Goal: Task Accomplishment & Management: Complete application form

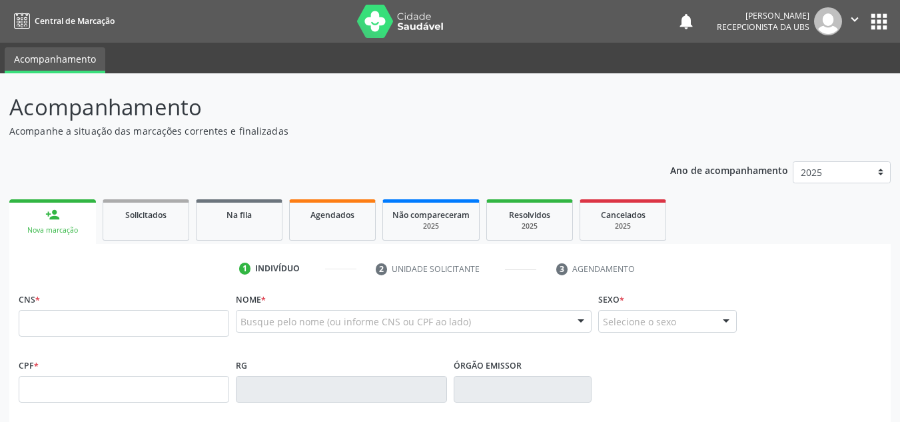
click at [40, 232] on div "Nova marcação" at bounding box center [53, 230] width 68 height 10
click at [27, 321] on input "text" at bounding box center [124, 323] width 210 height 27
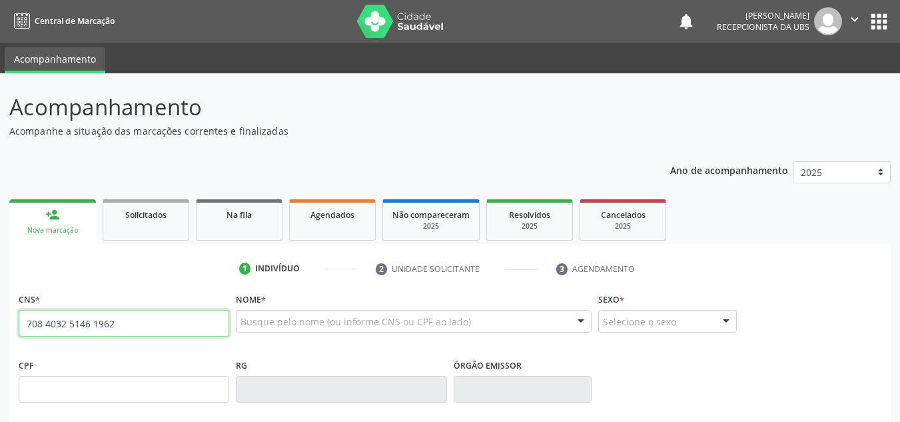
type input "708 4032 5146 1962"
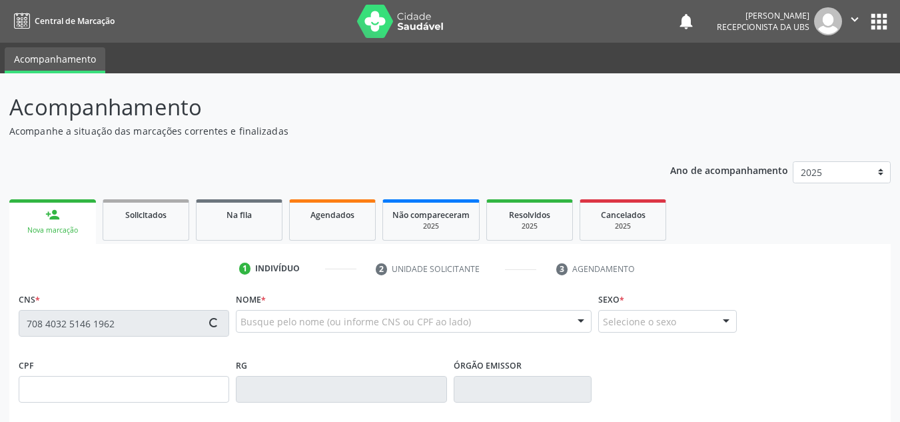
type input "0[DATE]"
type input "[PERSON_NAME]"
type input "[PHONE_NUMBER]"
type input "2433"
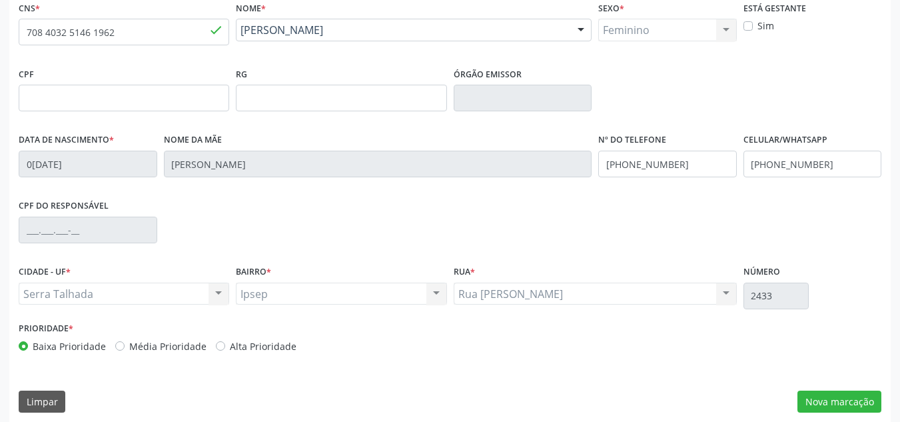
scroll to position [300, 0]
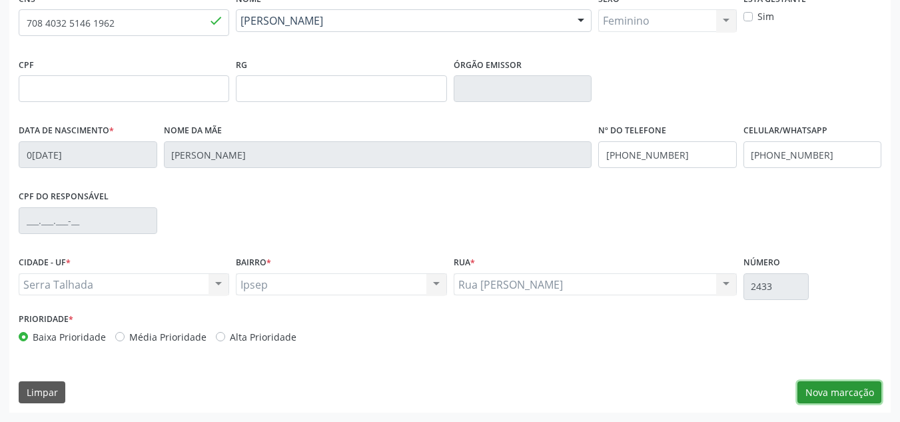
click at [824, 392] on button "Nova marcação" at bounding box center [839, 392] width 84 height 23
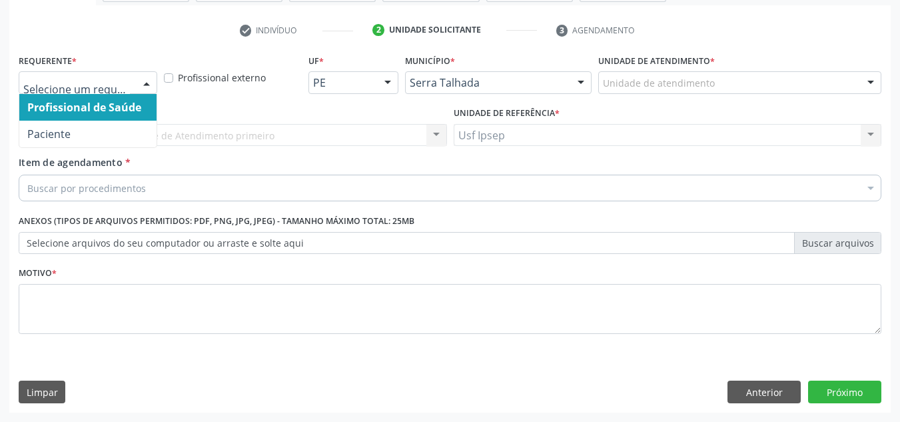
click at [150, 81] on div at bounding box center [147, 83] width 20 height 23
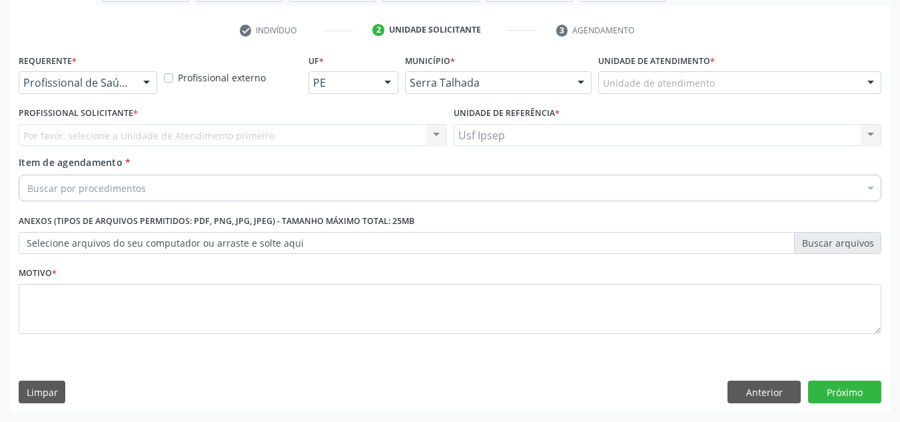
click at [145, 87] on div at bounding box center [147, 83] width 20 height 23
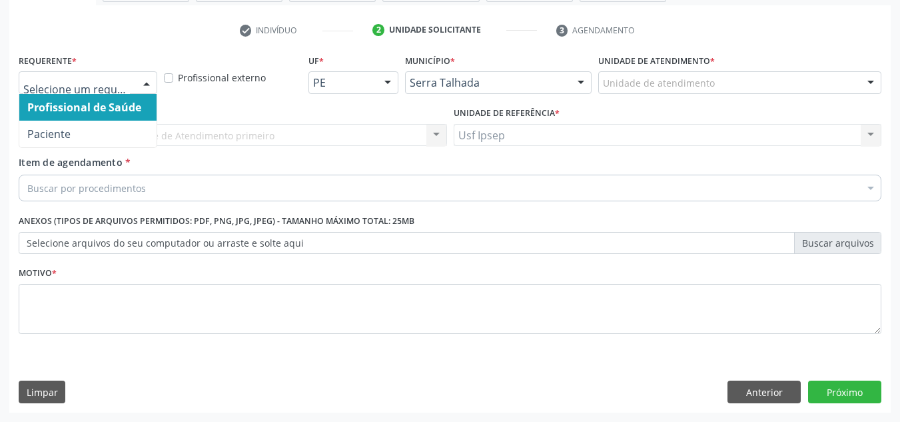
click at [148, 79] on div at bounding box center [147, 83] width 20 height 23
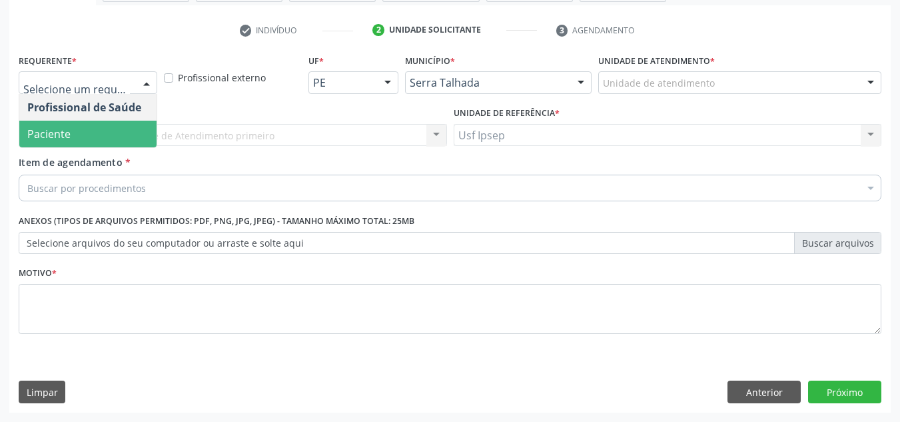
click at [101, 145] on span "Paciente" at bounding box center [87, 134] width 137 height 27
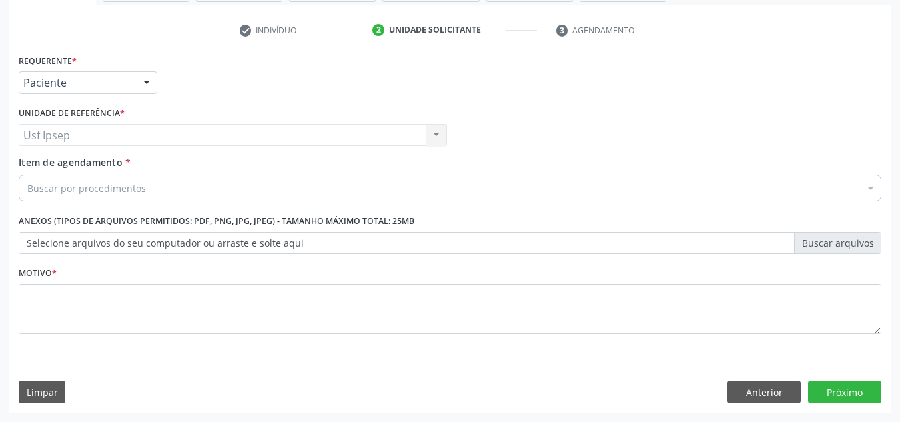
click at [83, 164] on span "Item de agendamento" at bounding box center [71, 162] width 104 height 13
click at [27, 175] on input "Item de agendamento *" at bounding box center [27, 188] width 0 height 27
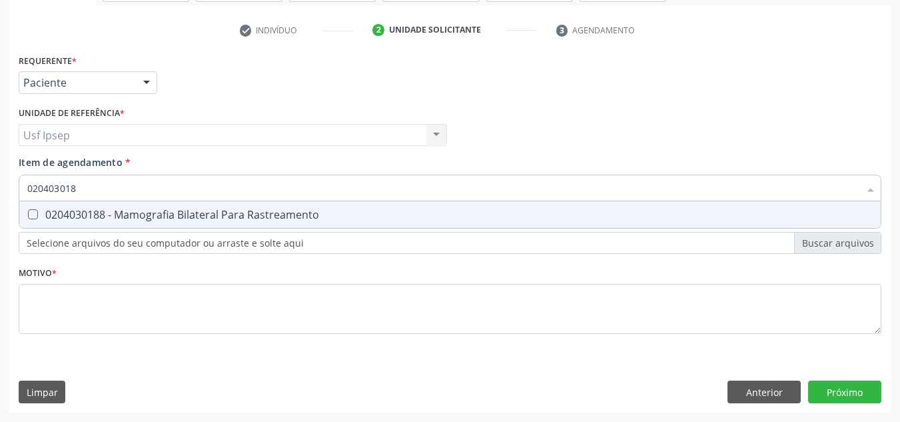
type input "0204030188"
click at [34, 216] on Rastreamento at bounding box center [33, 214] width 10 height 10
click at [28, 216] on Rastreamento "checkbox" at bounding box center [23, 214] width 9 height 9
checkbox Rastreamento "true"
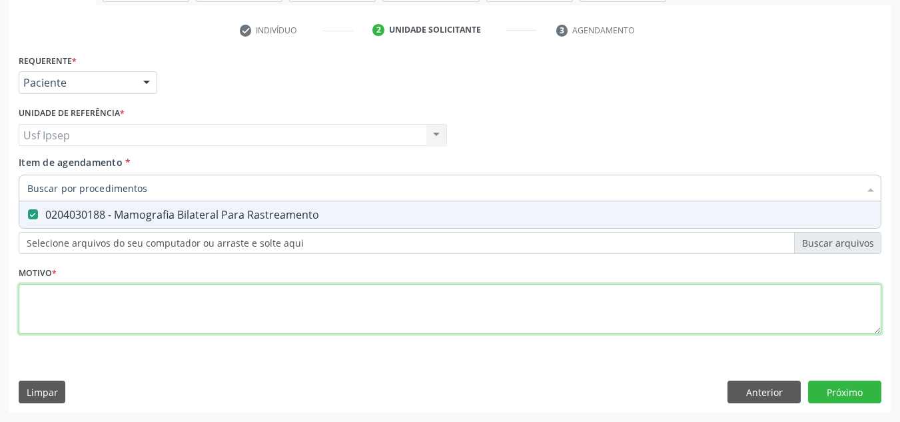
click at [42, 313] on div "Requerente * Paciente Profissional de Saúde Paciente Nenhum resultado encontrad…" at bounding box center [450, 202] width 863 height 302
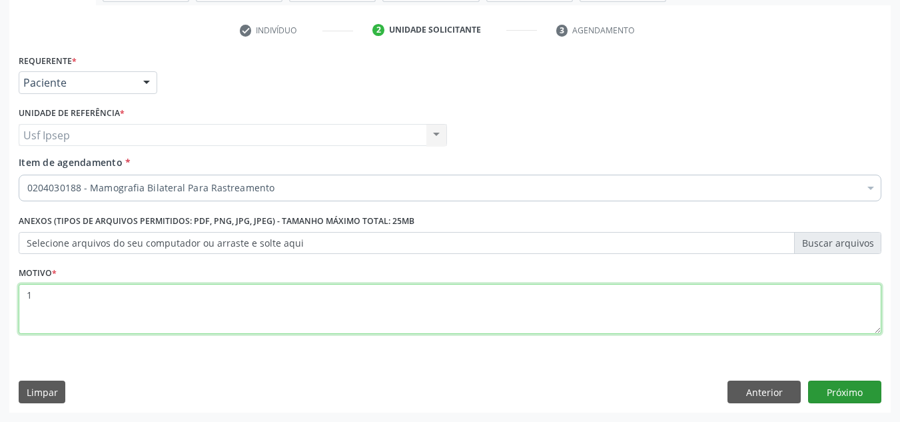
type textarea "1"
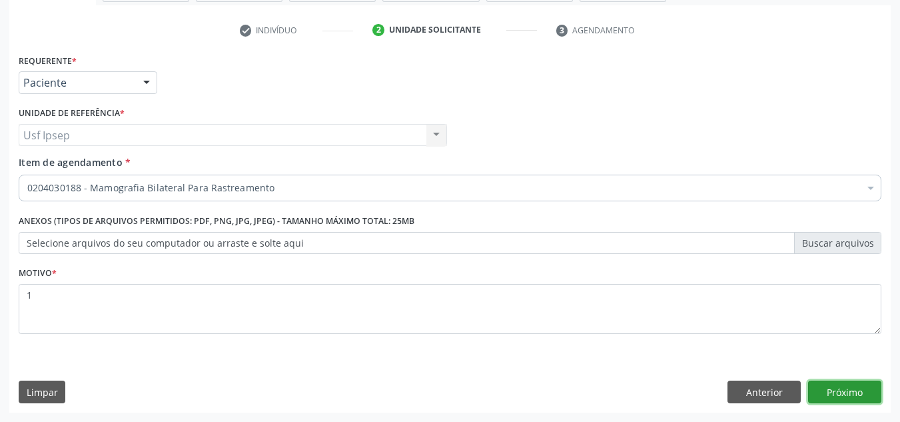
click at [839, 382] on button "Próximo" at bounding box center [844, 391] width 73 height 23
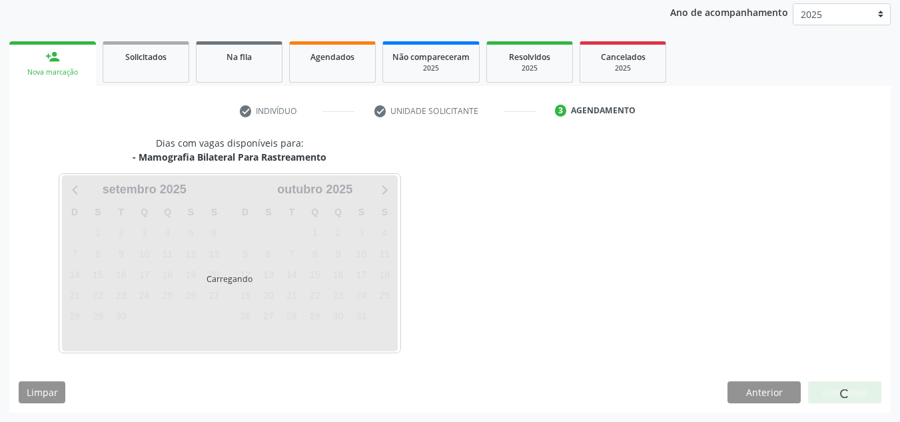
scroll to position [158, 0]
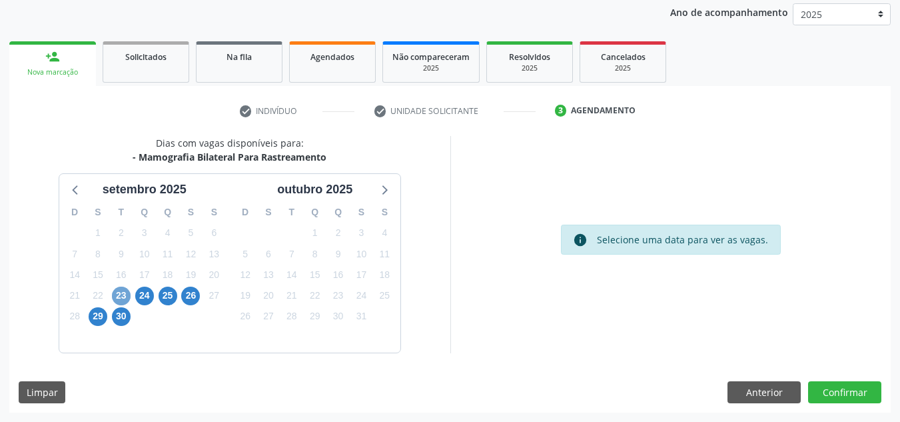
click at [119, 298] on span "23" at bounding box center [121, 295] width 19 height 19
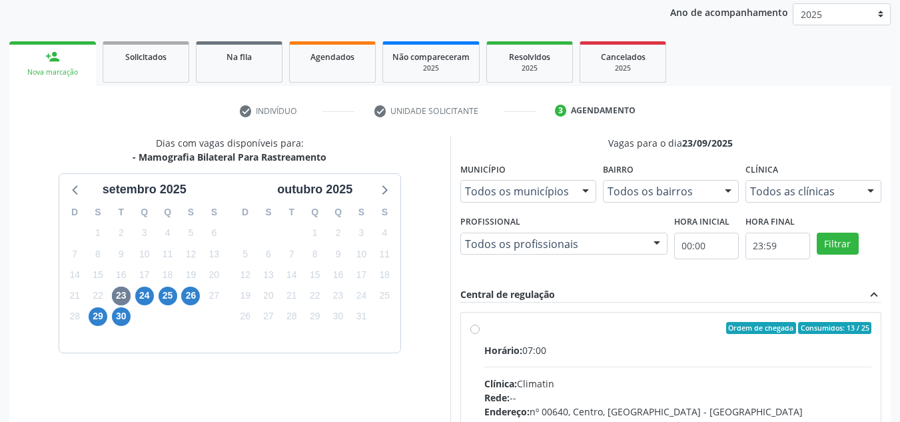
click at [484, 332] on label "Ordem de chegada Consumidos: 13 / 25 Horário: 07:00 Clínica: Climatin Rede: -- …" at bounding box center [678, 424] width 388 height 204
click at [474, 332] on input "Ordem de chegada Consumidos: 13 / 25 Horário: 07:00 Clínica: Climatin Rede: -- …" at bounding box center [474, 328] width 9 height 12
radio input "true"
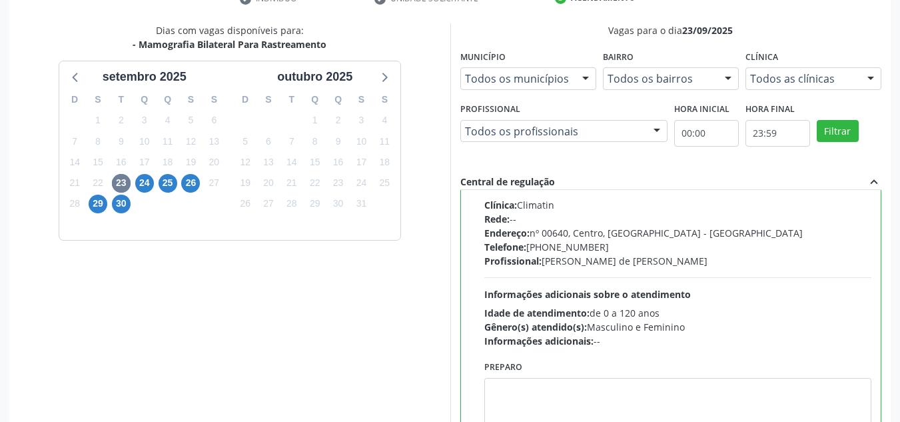
scroll to position [374, 0]
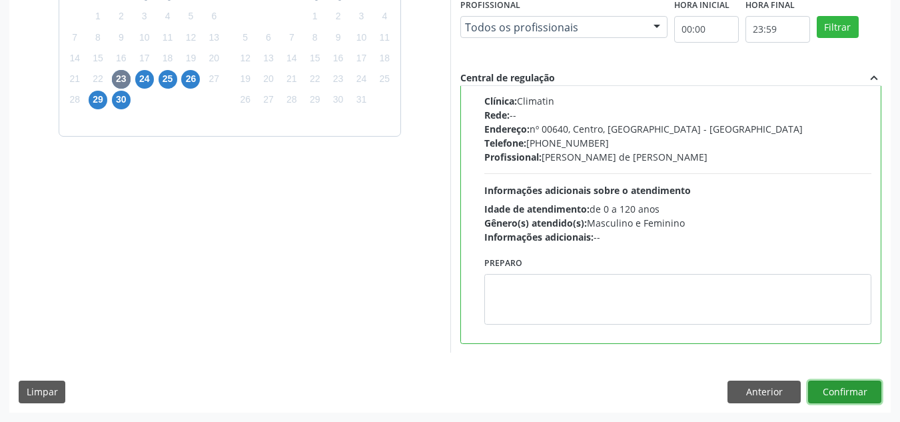
click at [829, 394] on button "Confirmar" at bounding box center [844, 391] width 73 height 23
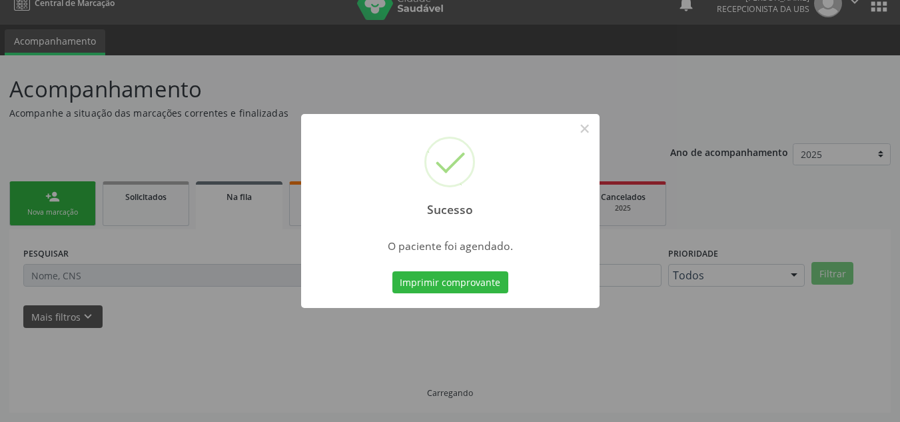
scroll to position [18, 0]
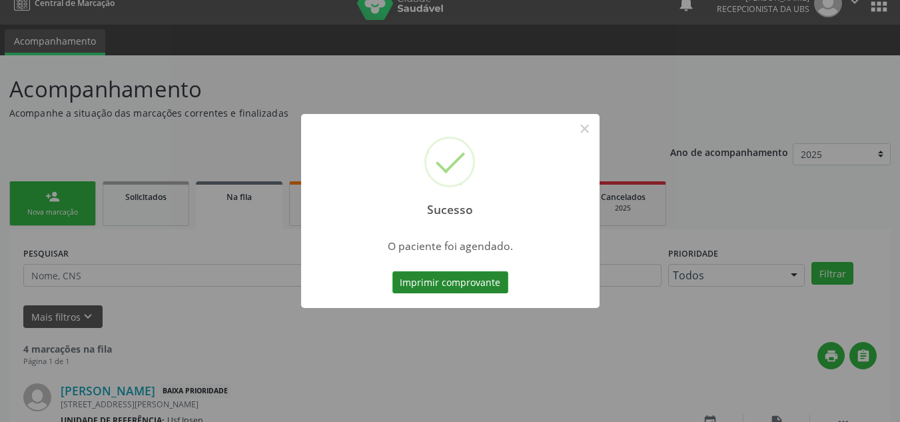
click at [422, 286] on button "Imprimir comprovante" at bounding box center [450, 282] width 116 height 23
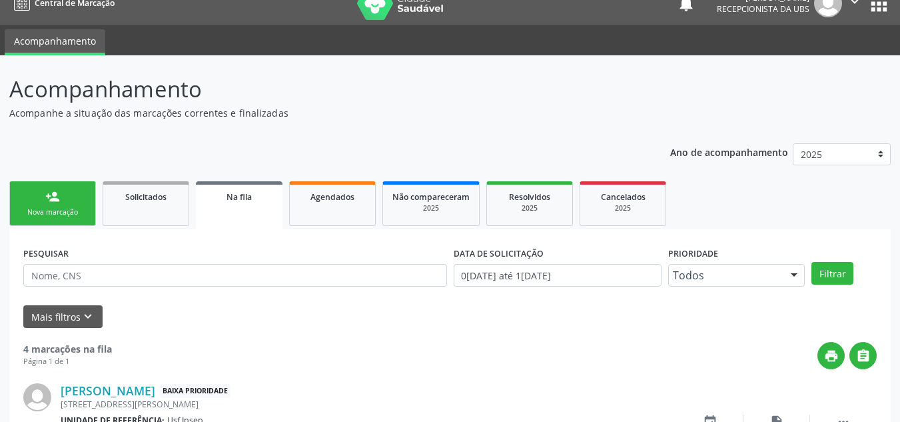
click at [42, 206] on link "person_add Nova marcação" at bounding box center [52, 203] width 87 height 45
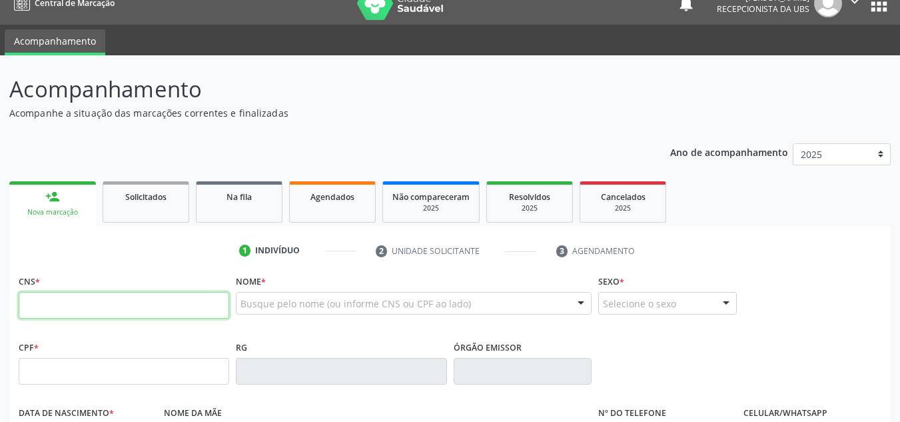
click at [24, 301] on input "text" at bounding box center [124, 305] width 210 height 27
type input "700 0045 7285 7002"
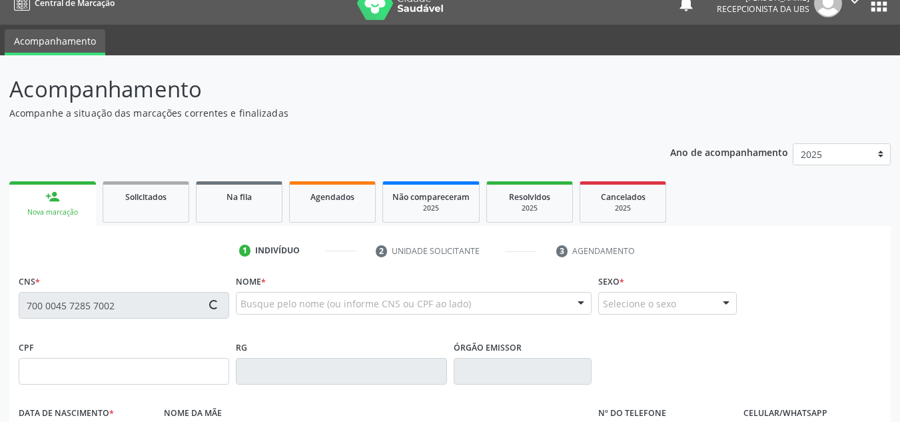
type input "747.248.784-87"
type input "[DATE]"
type input "[PERSON_NAME]"
type input "[PHONE_NUMBER]"
type input "96"
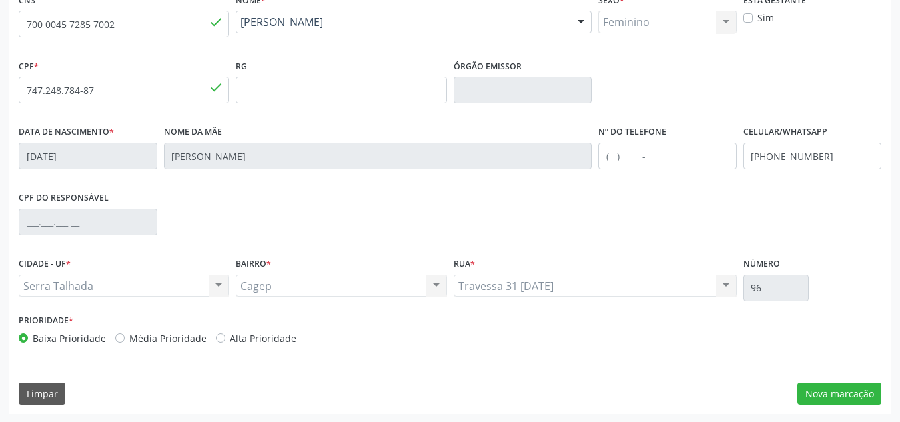
scroll to position [300, 0]
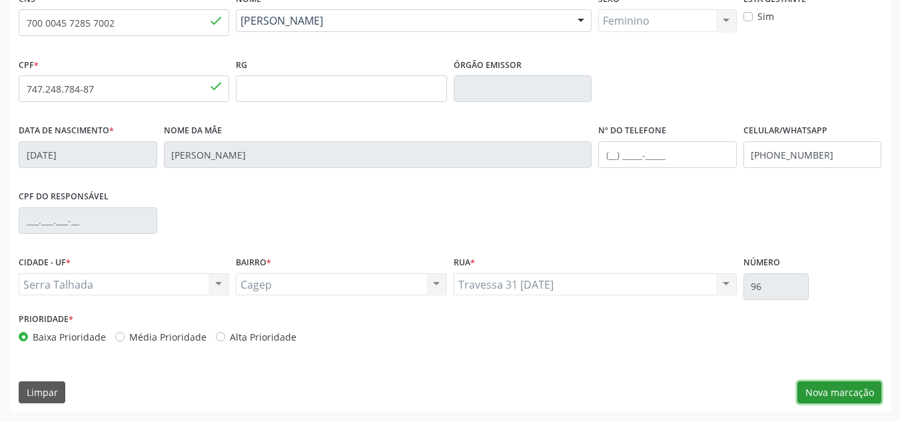
click at [814, 400] on button "Nova marcação" at bounding box center [839, 392] width 84 height 23
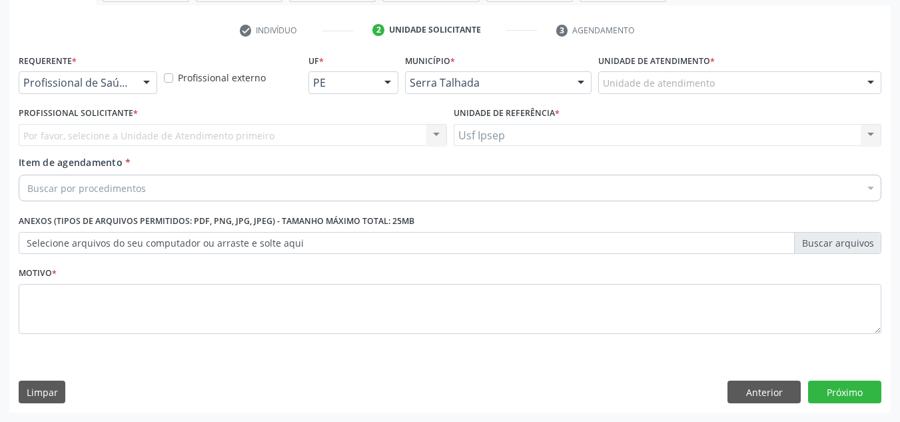
click at [149, 78] on div at bounding box center [147, 83] width 20 height 23
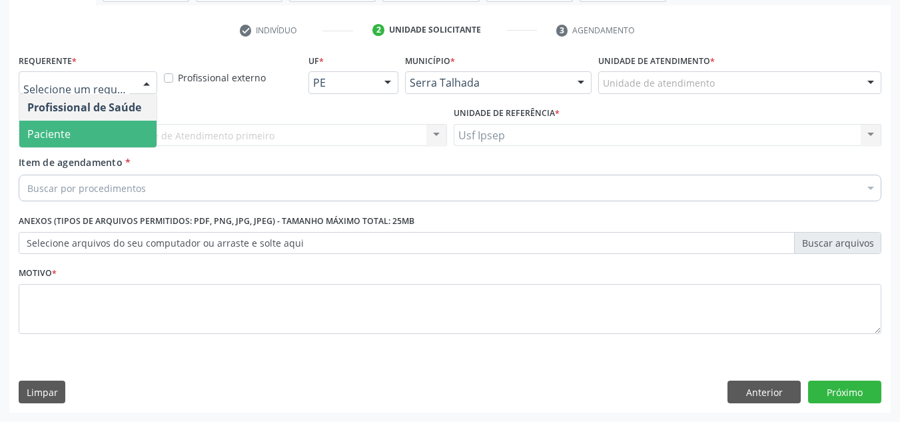
click at [97, 147] on span "Paciente" at bounding box center [87, 134] width 137 height 27
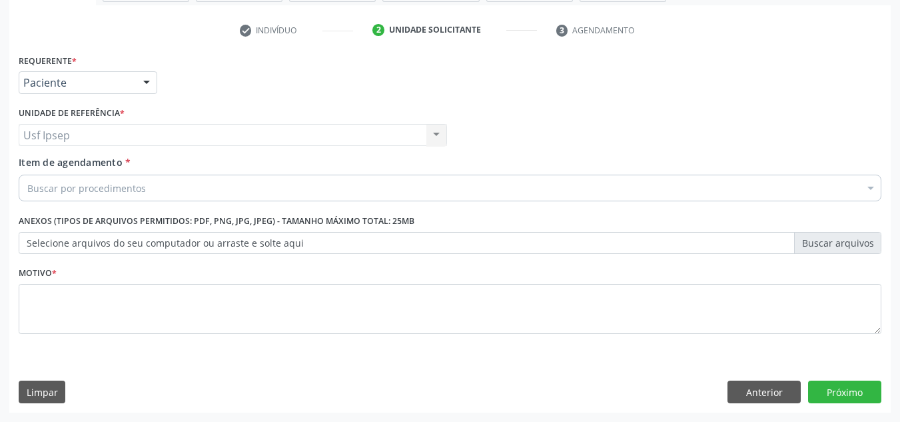
click at [87, 170] on div "Item de agendamento * Buscar por procedimentos Selecionar todos 0304070076 - .Q…" at bounding box center [450, 176] width 863 height 42
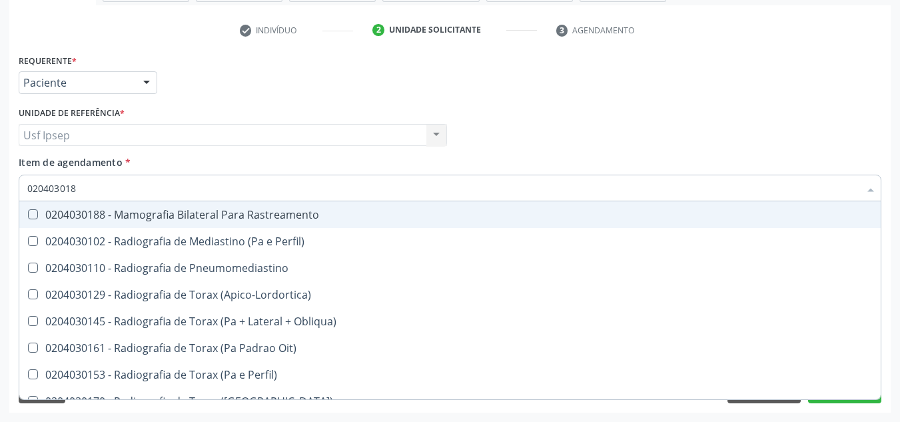
type input "0204030188"
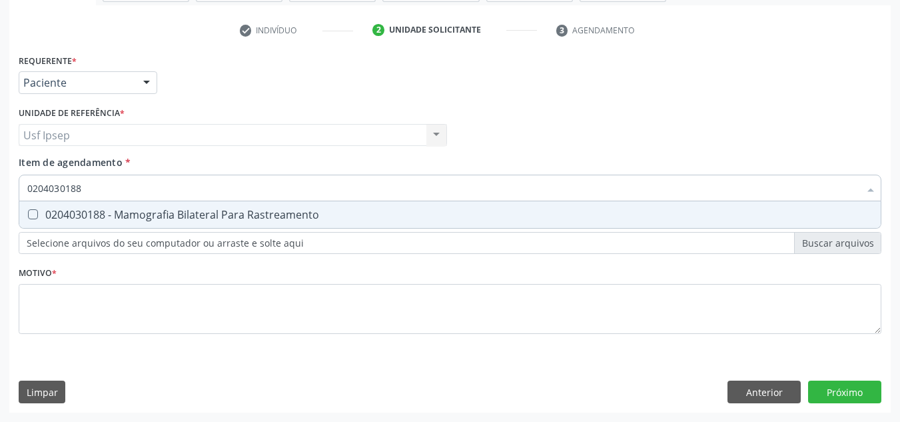
click at [33, 212] on Rastreamento at bounding box center [33, 214] width 10 height 10
click at [28, 212] on Rastreamento "checkbox" at bounding box center [23, 214] width 9 height 9
checkbox Rastreamento "true"
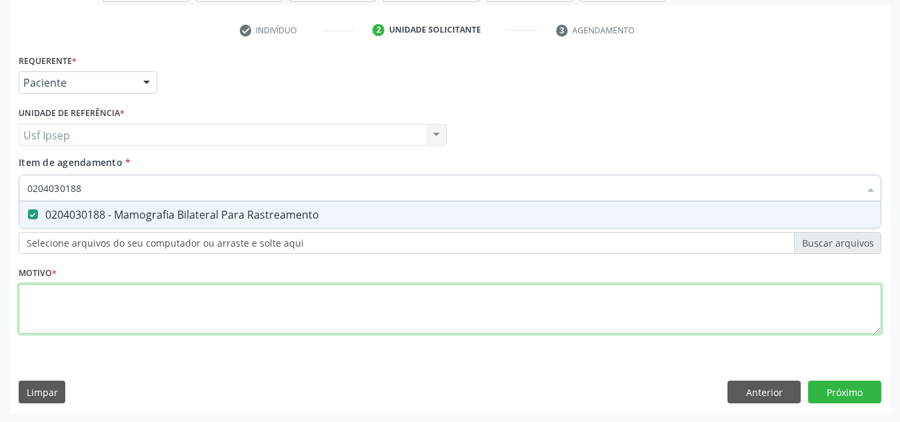
click at [30, 313] on div "Requerente * Paciente Profissional de Saúde Paciente Nenhum resultado encontrad…" at bounding box center [450, 202] width 863 height 302
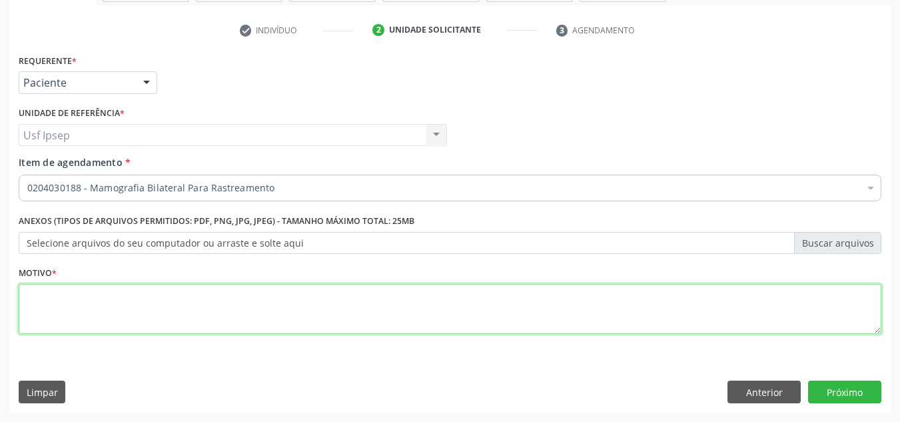
click at [37, 310] on textarea at bounding box center [450, 309] width 863 height 51
type textarea "1"
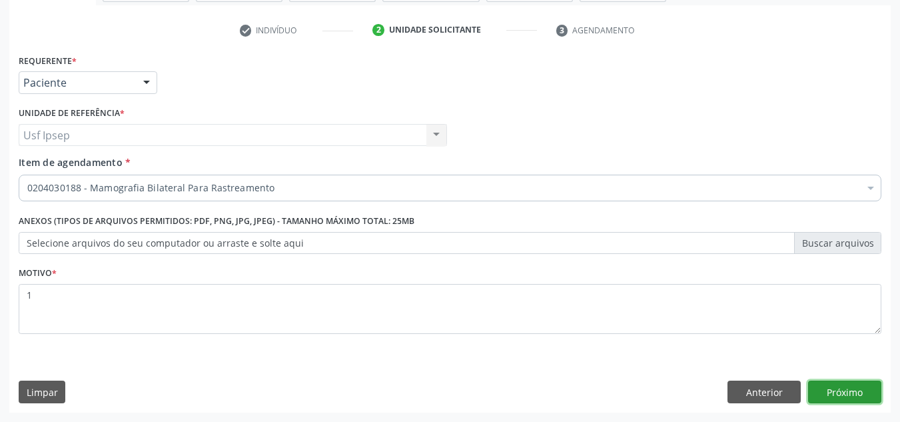
click at [833, 396] on button "Próximo" at bounding box center [844, 391] width 73 height 23
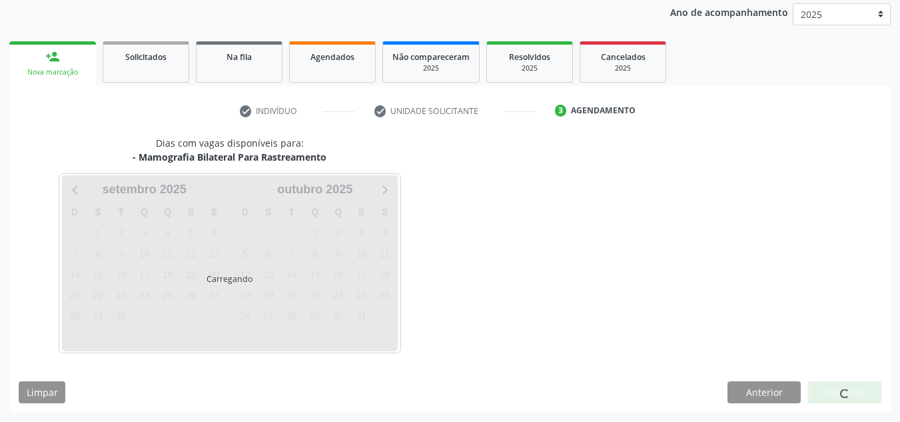
scroll to position [158, 0]
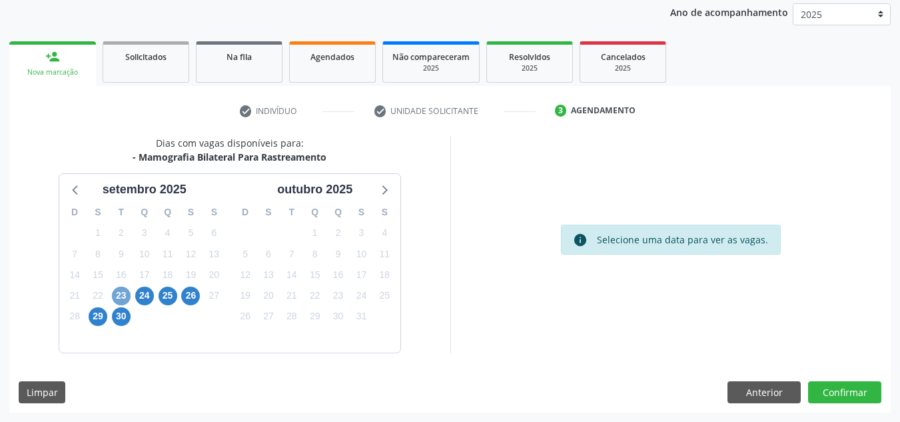
click at [119, 299] on span "23" at bounding box center [121, 295] width 19 height 19
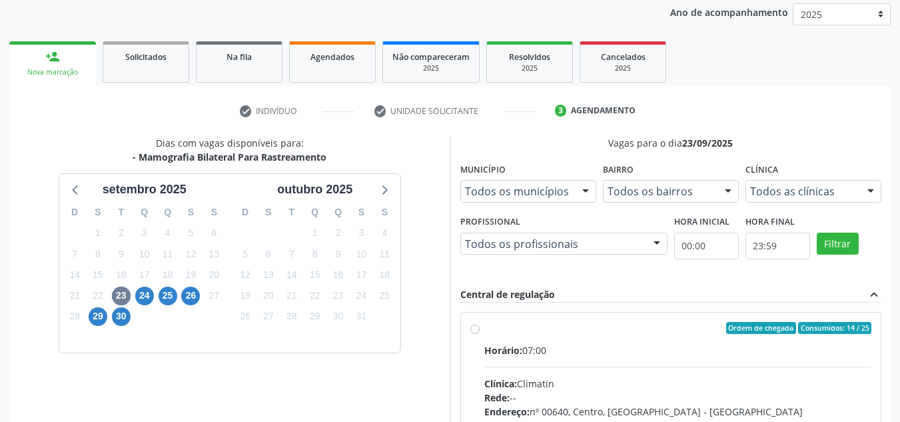
click at [484, 331] on label "Ordem de chegada Consumidos: 14 / 25 Horário: 07:00 Clínica: Climatin Rede: -- …" at bounding box center [678, 424] width 388 height 204
click at [473, 331] on input "Ordem de chegada Consumidos: 14 / 25 Horário: 07:00 Clínica: Climatin Rede: -- …" at bounding box center [474, 328] width 9 height 12
radio input "true"
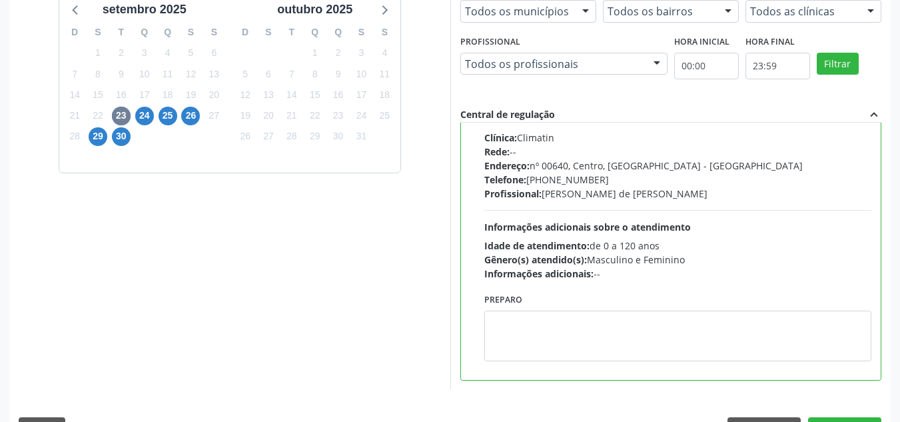
scroll to position [374, 0]
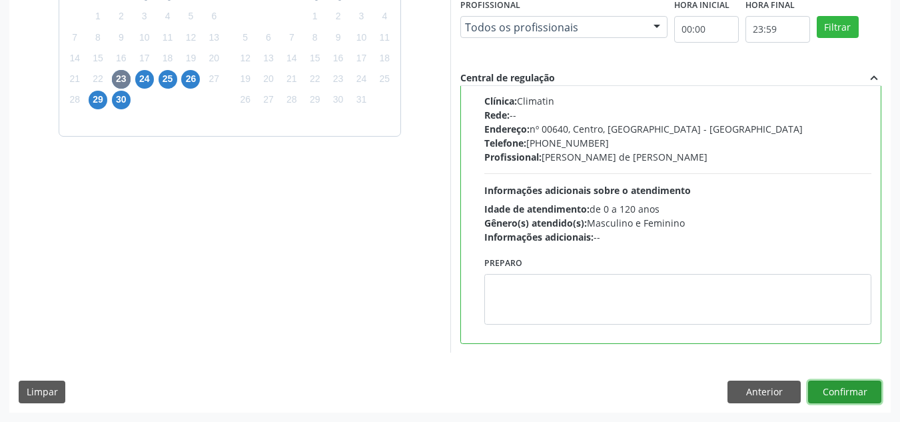
click at [832, 394] on button "Confirmar" at bounding box center [844, 391] width 73 height 23
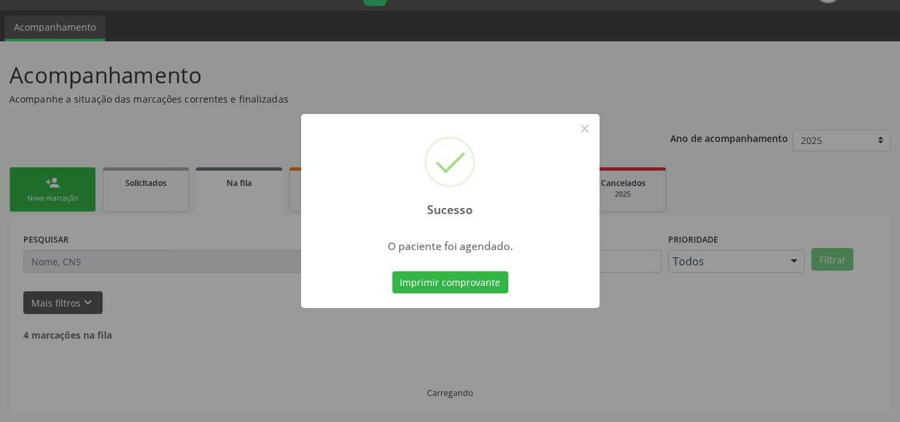
scroll to position [18, 0]
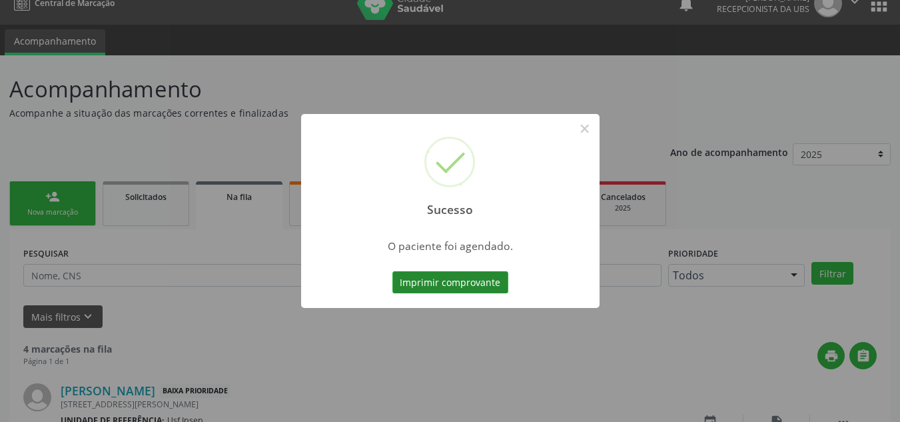
click at [424, 285] on button "Imprimir comprovante" at bounding box center [450, 282] width 116 height 23
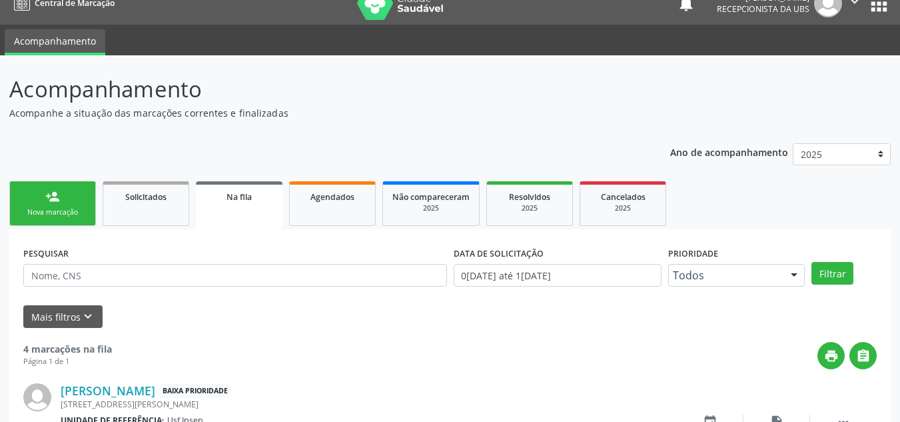
click at [59, 210] on div "Nova marcação" at bounding box center [52, 212] width 67 height 10
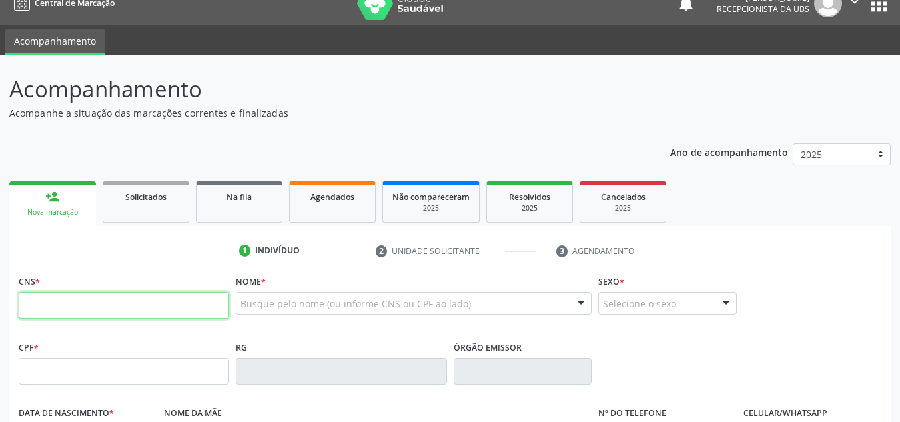
click at [21, 303] on input "text" at bounding box center [124, 305] width 210 height 27
type input "704 8065 1416 1049"
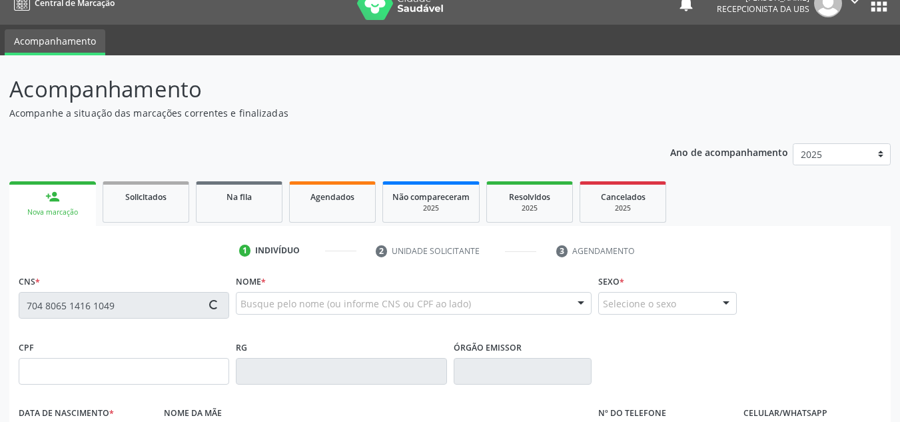
type input "059.309.174-42"
type input "[DATE]"
type input "[PERSON_NAME]"
type input "[PHONE_NUMBER]"
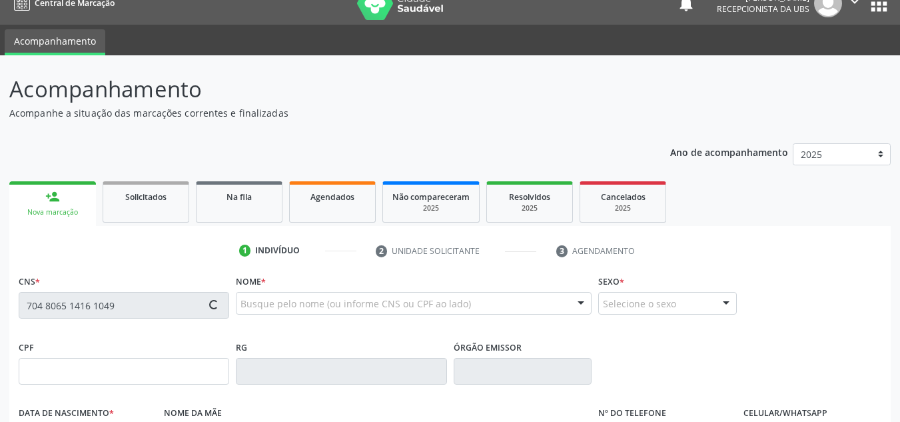
type input "656.642.304-44"
type input "2633"
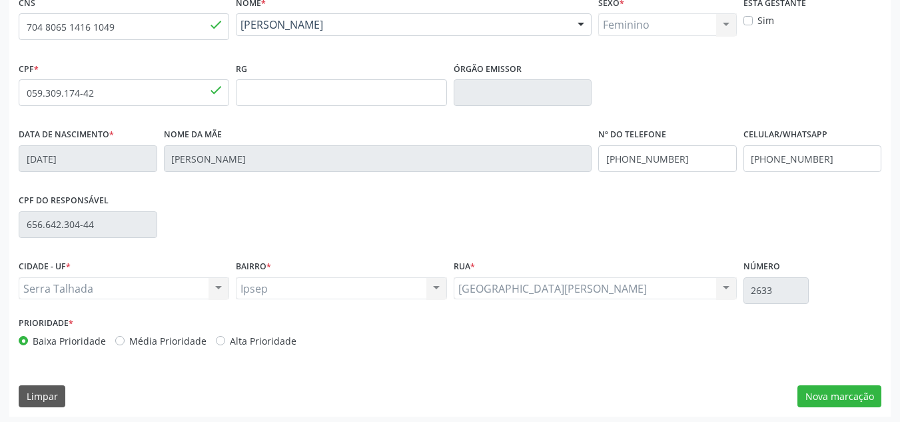
scroll to position [300, 0]
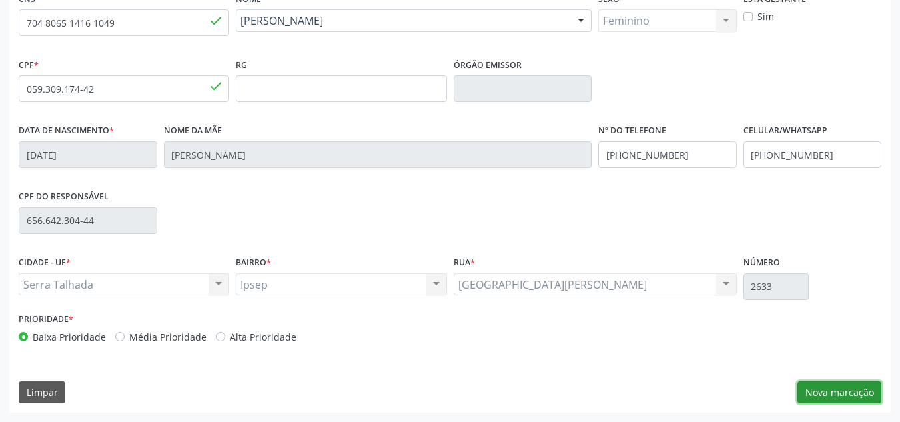
click at [851, 395] on button "Nova marcação" at bounding box center [839, 392] width 84 height 23
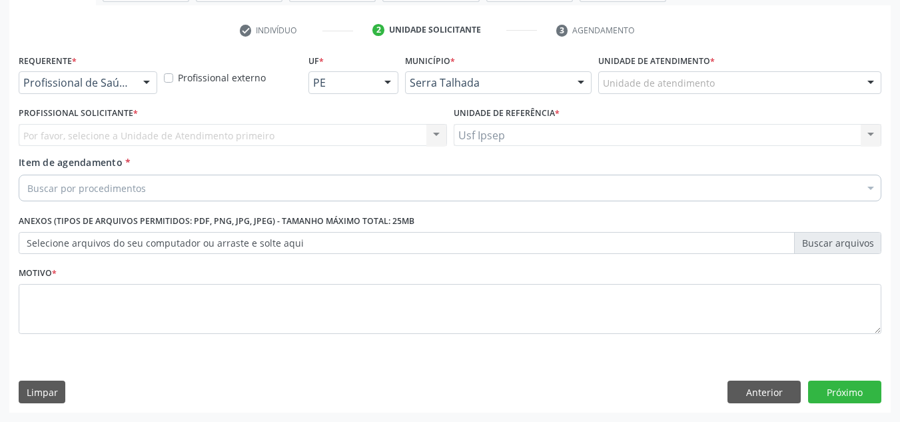
scroll to position [238, 0]
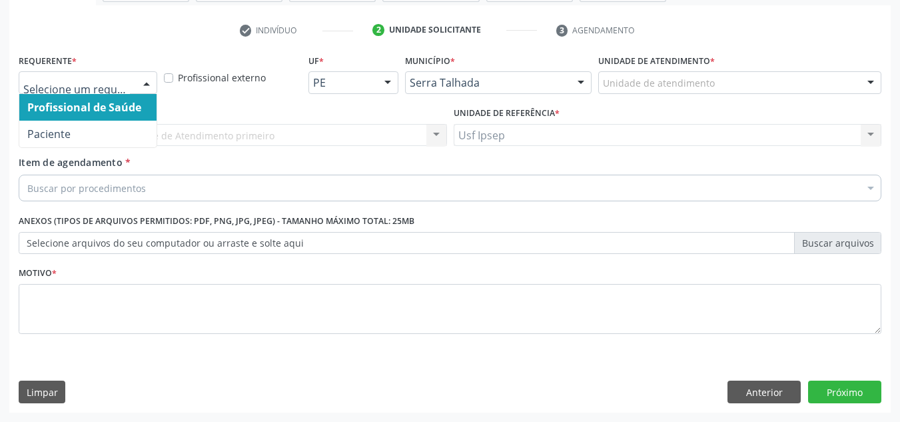
click at [147, 87] on div at bounding box center [147, 83] width 20 height 23
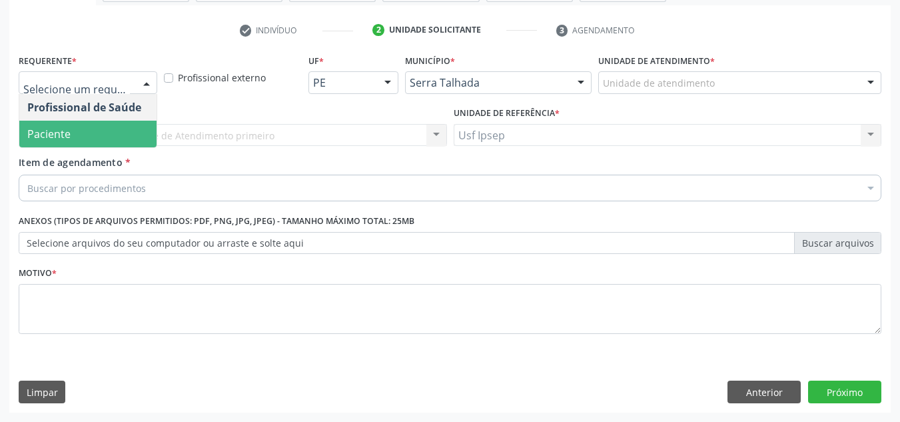
click at [106, 131] on span "Paciente" at bounding box center [87, 134] width 137 height 27
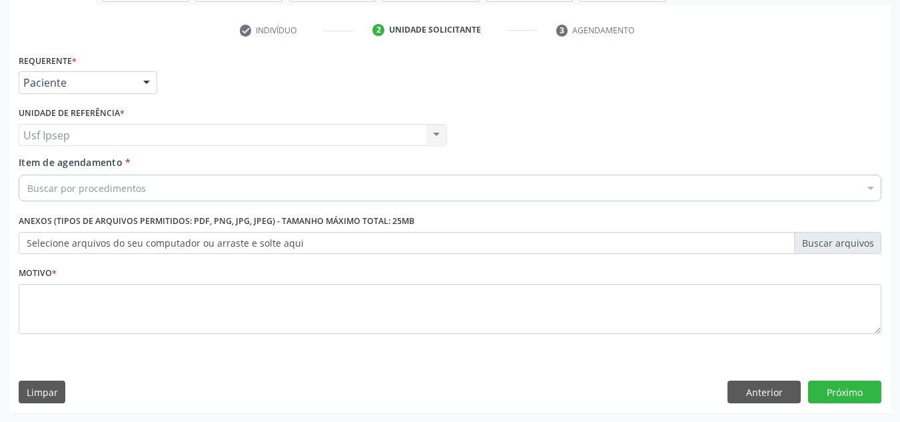
click at [34, 161] on span "Item de agendamento" at bounding box center [71, 162] width 104 height 13
click at [27, 175] on input "Item de agendamento *" at bounding box center [27, 188] width 0 height 27
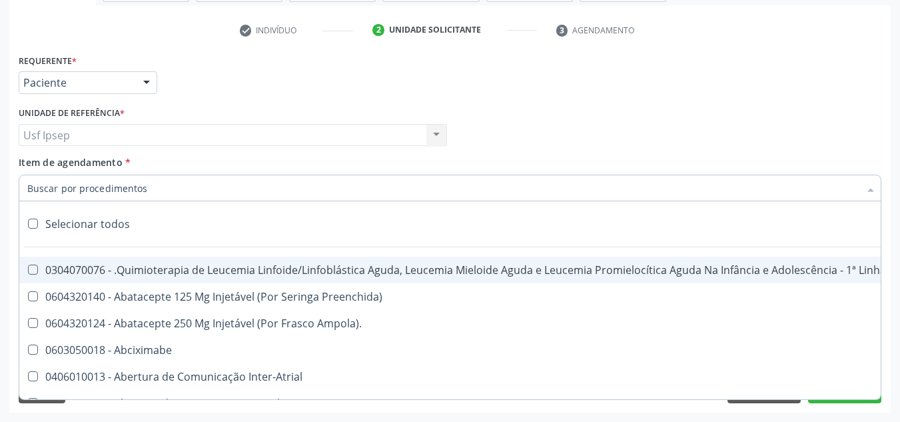
click at [34, 161] on span "Item de agendamento" at bounding box center [71, 162] width 104 height 13
click at [34, 175] on input "Item de agendamento *" at bounding box center [443, 188] width 832 height 27
click at [30, 186] on input "Item de agendamento *" at bounding box center [443, 188] width 832 height 27
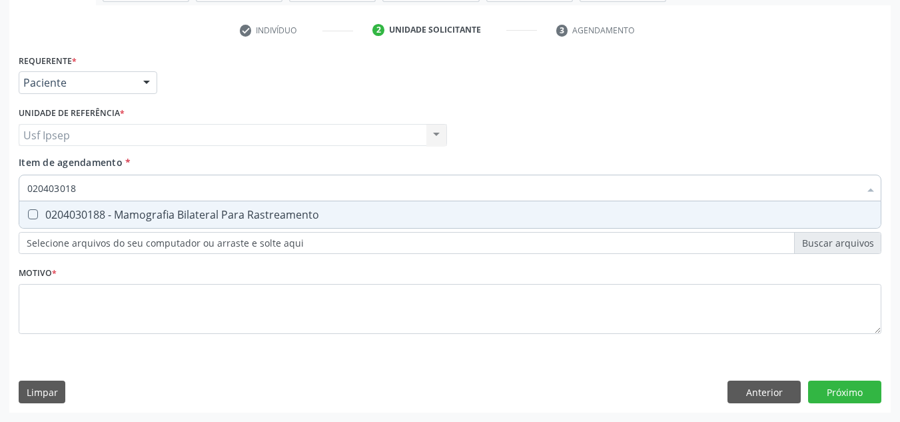
type input "0204030188"
click at [33, 215] on Rastreamento at bounding box center [33, 214] width 10 height 10
click at [28, 215] on Rastreamento "checkbox" at bounding box center [23, 214] width 9 height 9
checkbox Rastreamento "true"
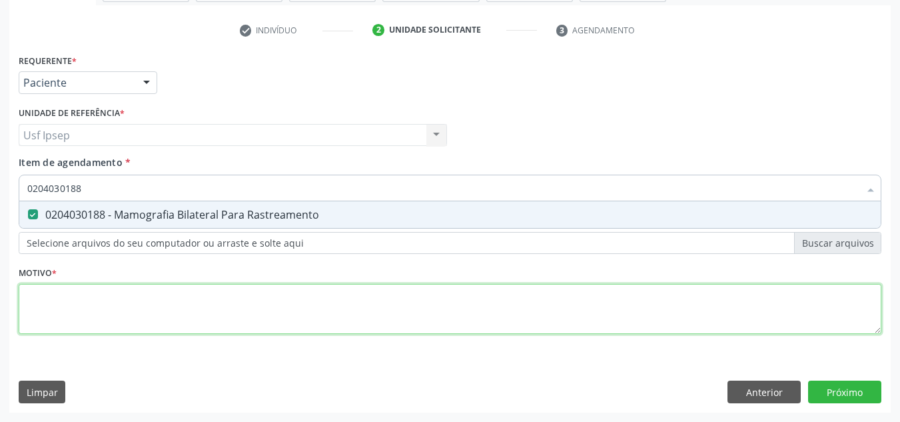
click at [41, 308] on div "Requerente * Paciente Profissional de Saúde Paciente Nenhum resultado encontrad…" at bounding box center [450, 202] width 863 height 302
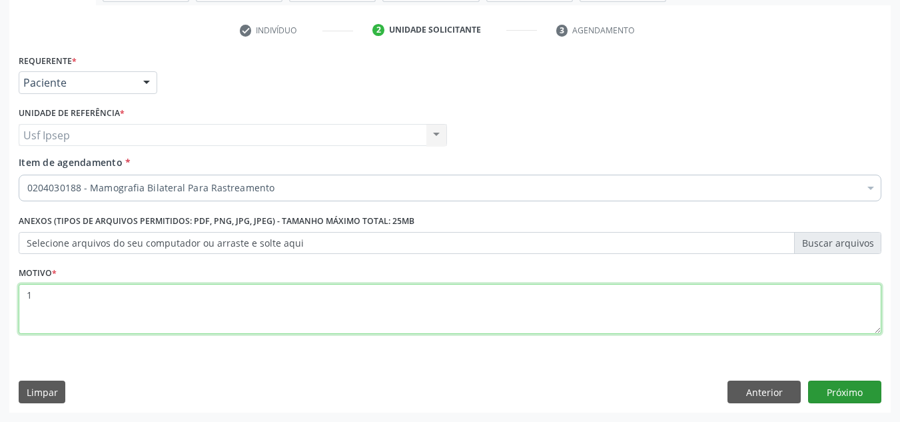
type textarea "1"
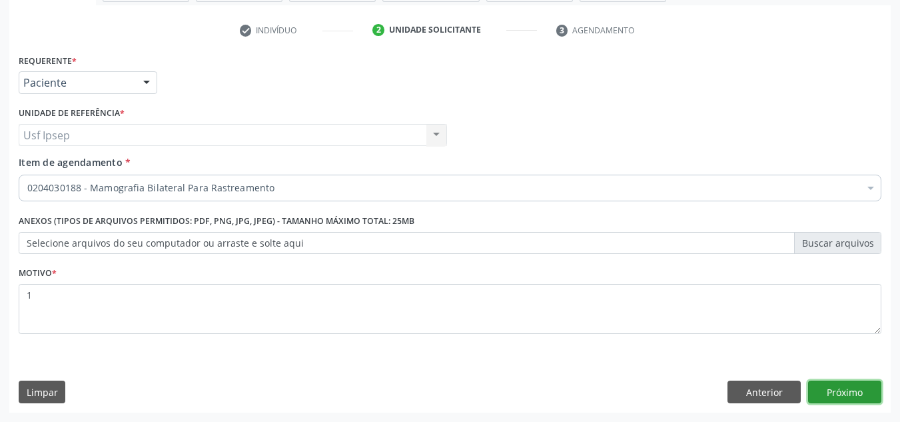
click at [841, 394] on button "Próximo" at bounding box center [844, 391] width 73 height 23
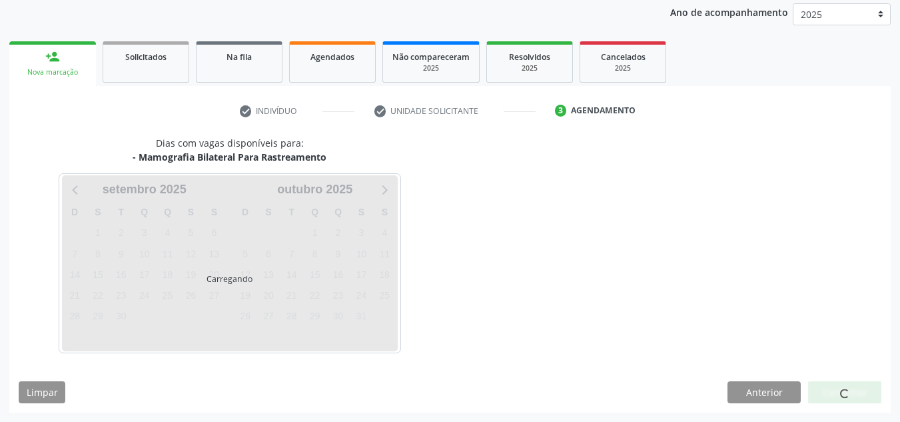
scroll to position [158, 0]
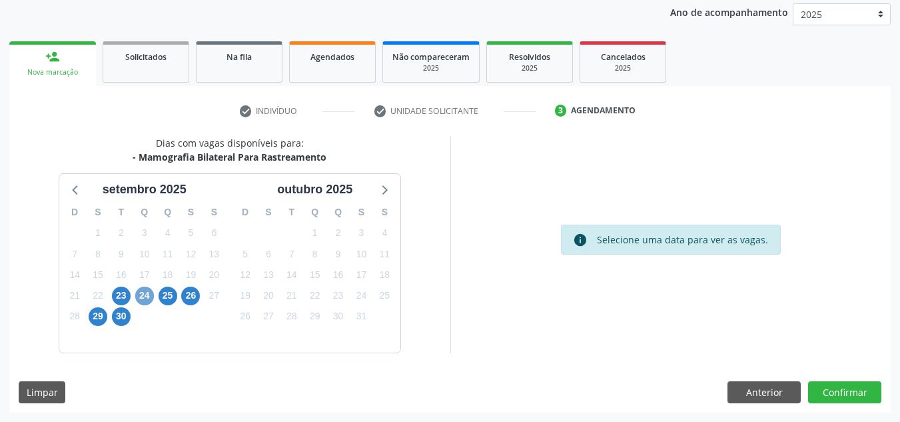
click at [141, 296] on span "24" at bounding box center [144, 295] width 19 height 19
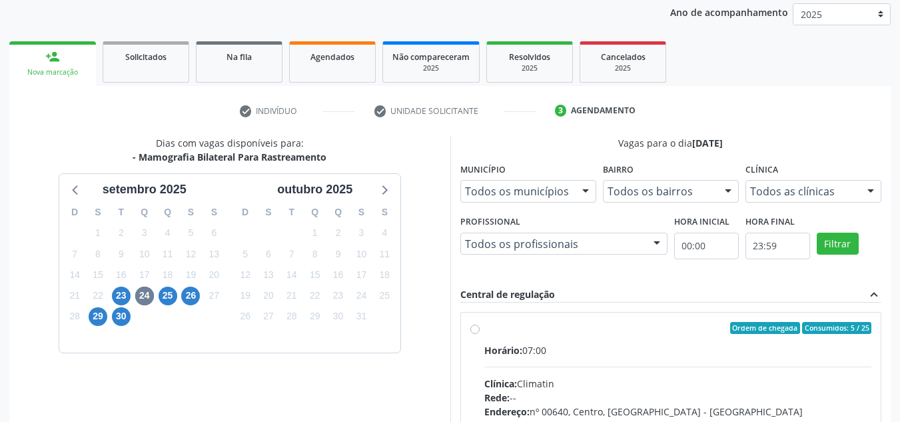
click at [484, 326] on label "Ordem de chegada Consumidos: 5 / 25 Horário: 07:00 Clínica: Climatin Rede: -- E…" at bounding box center [678, 424] width 388 height 204
click at [476, 326] on input "Ordem de chegada Consumidos: 5 / 25 Horário: 07:00 Clínica: Climatin Rede: -- E…" at bounding box center [474, 328] width 9 height 12
radio input "true"
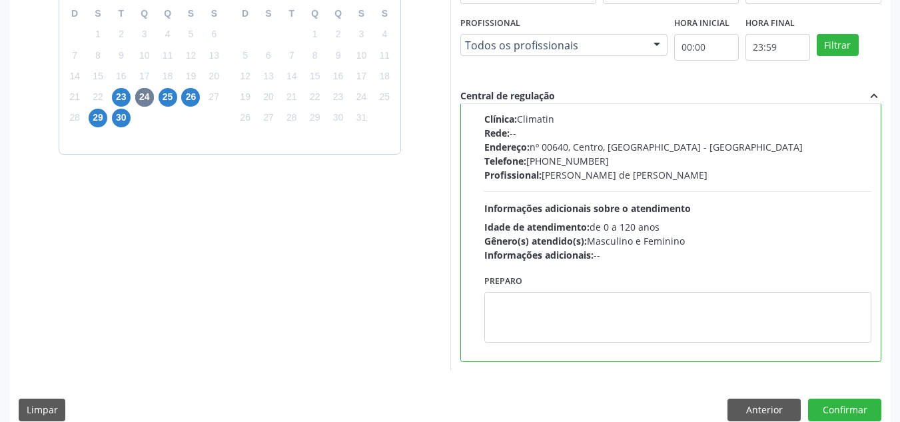
scroll to position [358, 0]
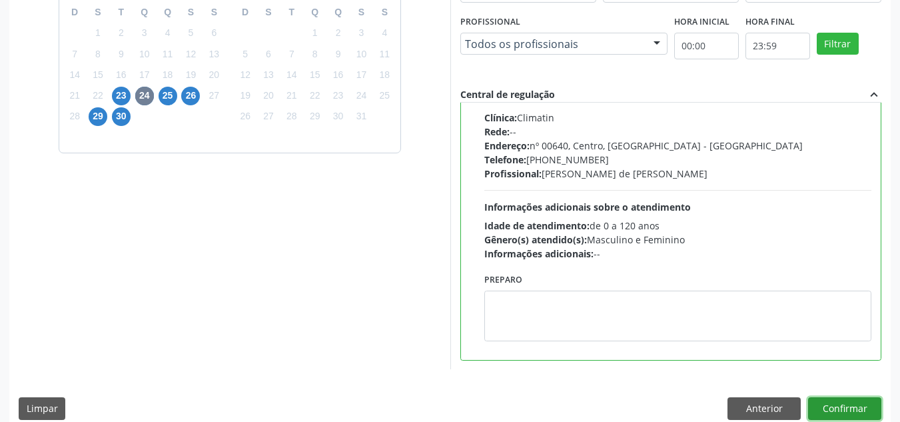
click at [823, 408] on button "Confirmar" at bounding box center [844, 408] width 73 height 23
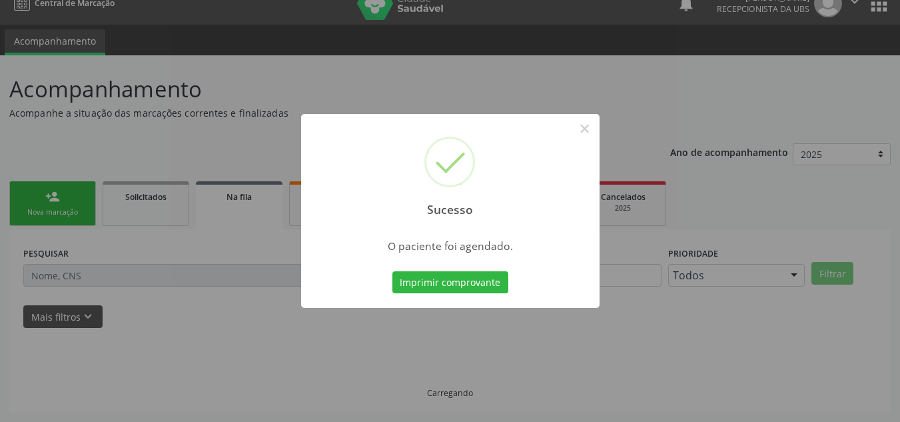
scroll to position [18, 0]
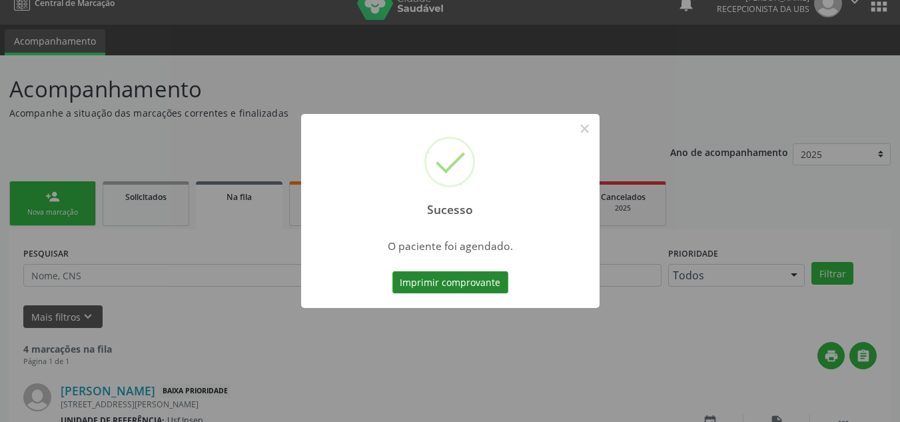
click at [419, 280] on button "Imprimir comprovante" at bounding box center [450, 282] width 116 height 23
